Goal: Information Seeking & Learning: Learn about a topic

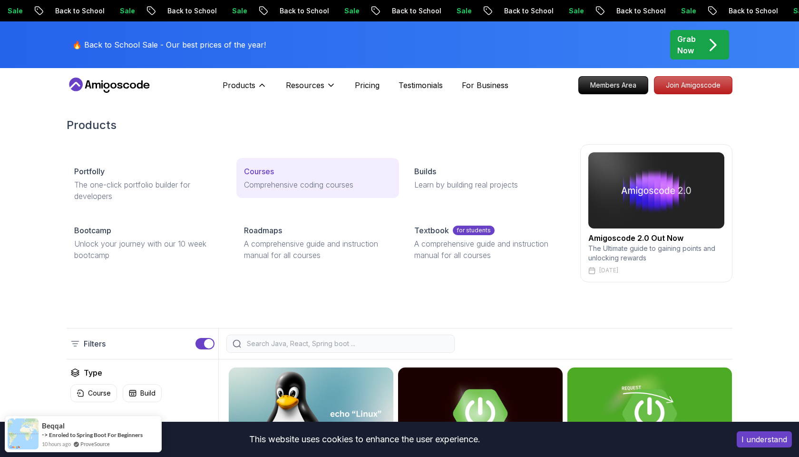
click at [270, 182] on p "Comprehensive coding courses" at bounding box center [317, 184] width 147 height 11
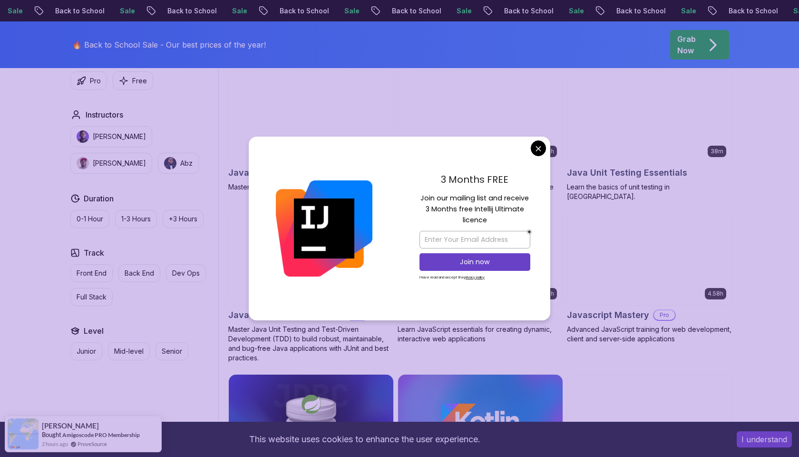
scroll to position [1648, 0]
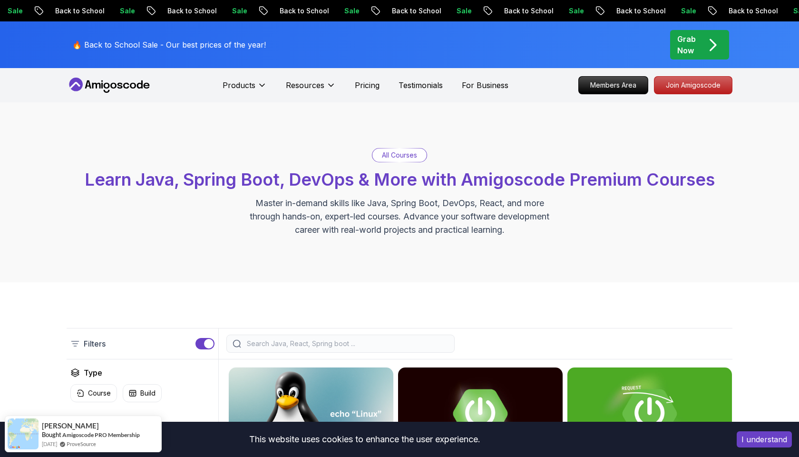
scroll to position [0, 0]
click at [402, 155] on p "All Courses" at bounding box center [399, 155] width 35 height 10
click at [388, 177] on span "Learn Java, Spring Boot, DevOps & More with Amigoscode Premium Courses" at bounding box center [400, 179] width 630 height 21
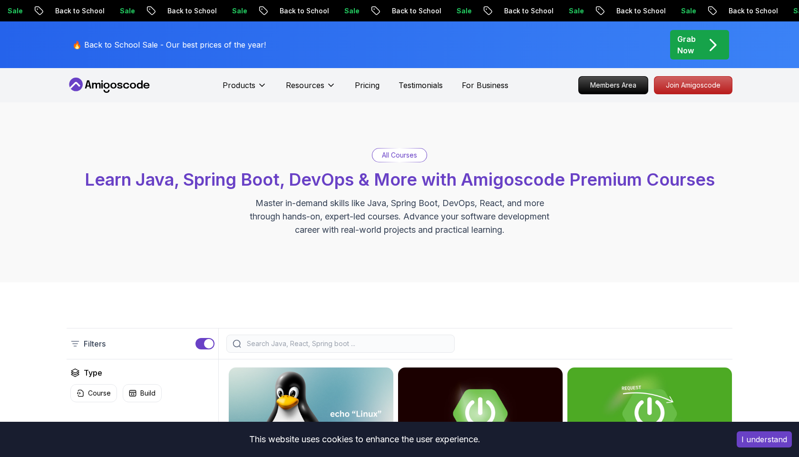
click at [340, 356] on div "Filters" at bounding box center [400, 343] width 666 height 31
click at [352, 334] on div "Filters" at bounding box center [400, 343] width 666 height 31
click at [351, 338] on div at bounding box center [340, 343] width 228 height 18
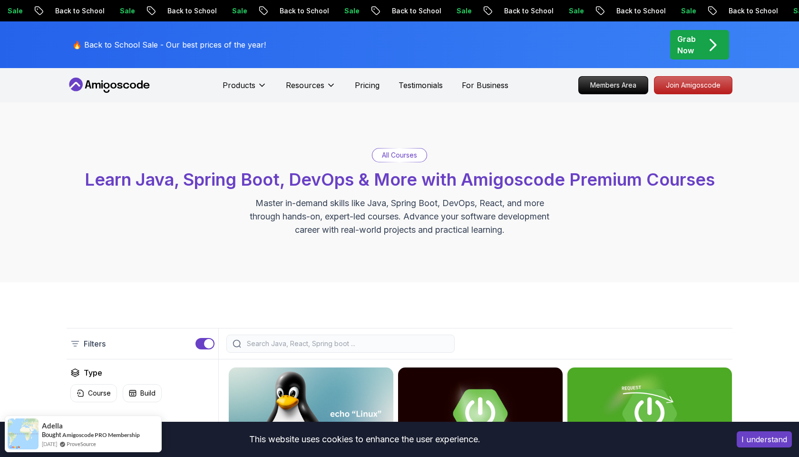
click at [347, 339] on input "search" at bounding box center [347, 344] width 204 height 10
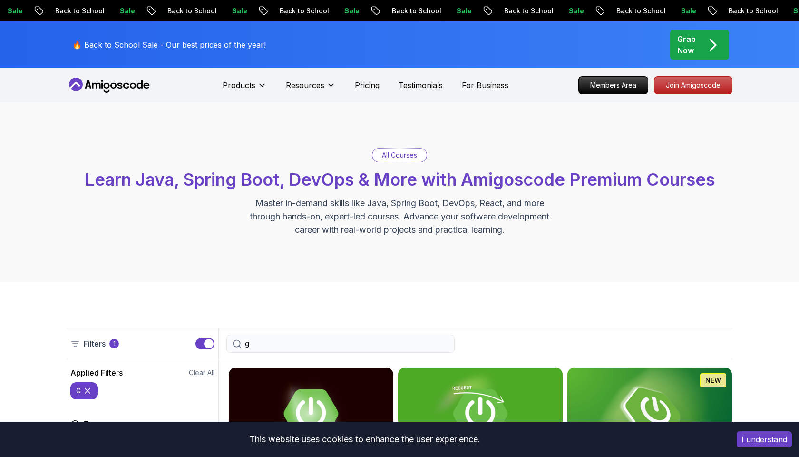
type input "go"
